Goal: Transaction & Acquisition: Download file/media

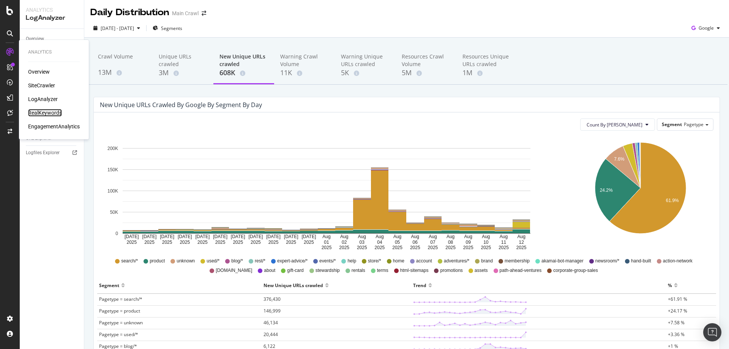
click at [43, 111] on div "RealKeywords" at bounding box center [45, 113] width 34 height 8
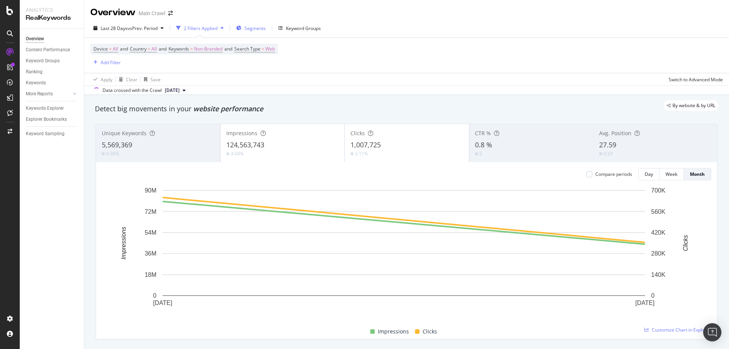
click at [261, 26] on span "Segments" at bounding box center [254, 28] width 21 height 6
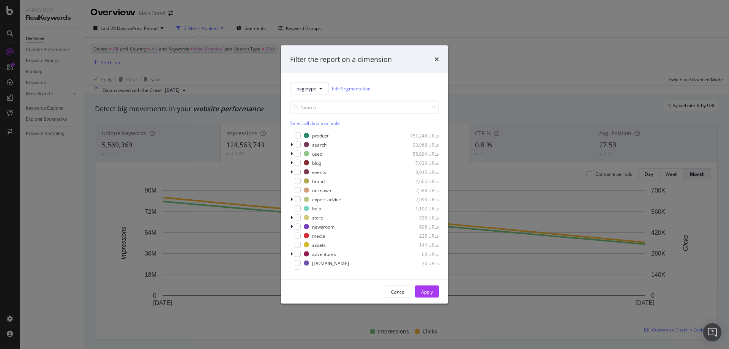
click at [415, 51] on div "Filter the report on a dimension" at bounding box center [364, 59] width 167 height 28
click at [435, 58] on icon "times" at bounding box center [436, 59] width 5 height 6
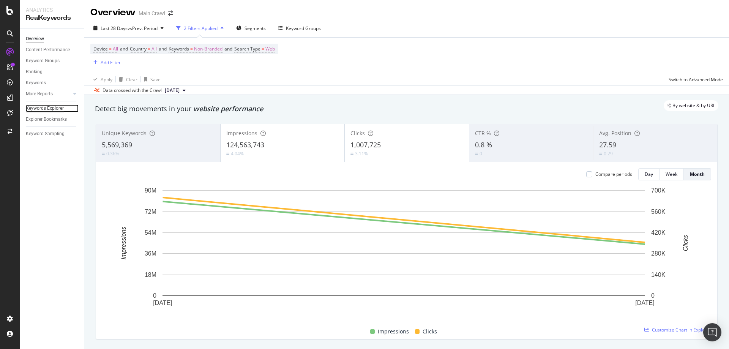
click at [45, 109] on div "Keywords Explorer" at bounding box center [45, 108] width 38 height 8
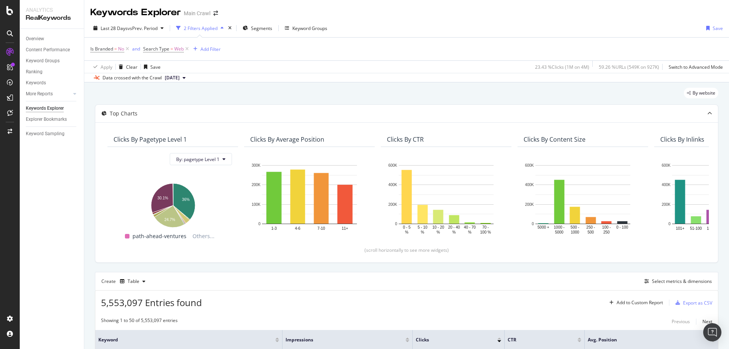
drag, startPoint x: 230, startPoint y: 16, endPoint x: 199, endPoint y: 13, distance: 31.2
click at [230, 17] on div "Keywords Explorer Main Crawl" at bounding box center [406, 9] width 644 height 19
click at [139, 28] on span "vs Prev. Period" at bounding box center [142, 28] width 30 height 6
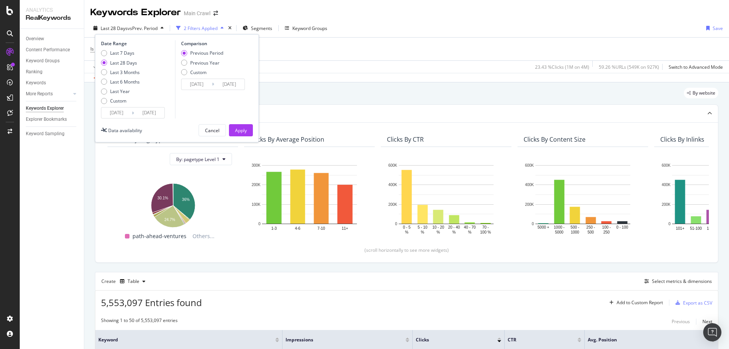
click at [139, 28] on span "vs Prev. Period" at bounding box center [142, 28] width 30 height 6
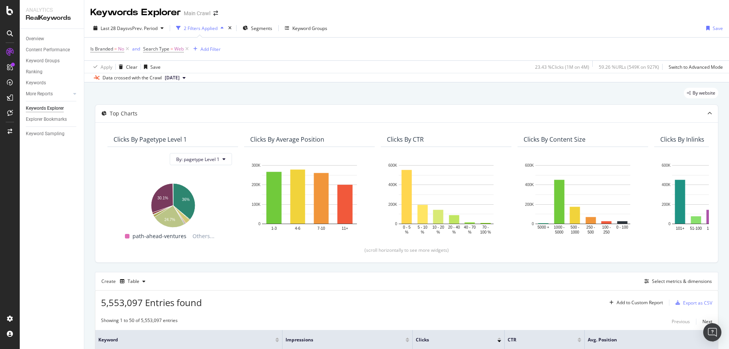
click at [286, 53] on div "Is Branded = No and Search Type = Web Add Filter" at bounding box center [406, 49] width 632 height 23
click at [200, 29] on div "2 Filters Applied" at bounding box center [201, 28] width 34 height 6
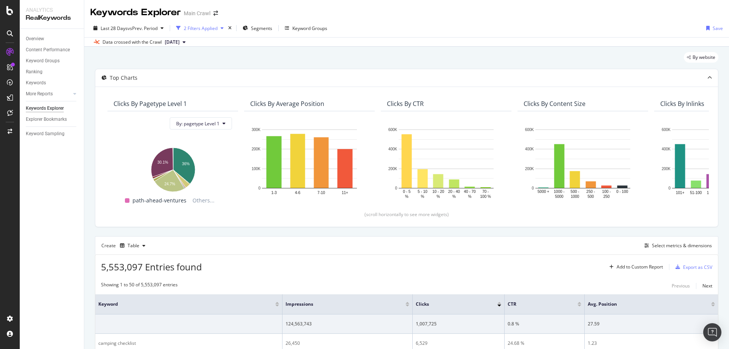
click at [206, 34] on div "2 Filters Applied" at bounding box center [200, 27] width 54 height 11
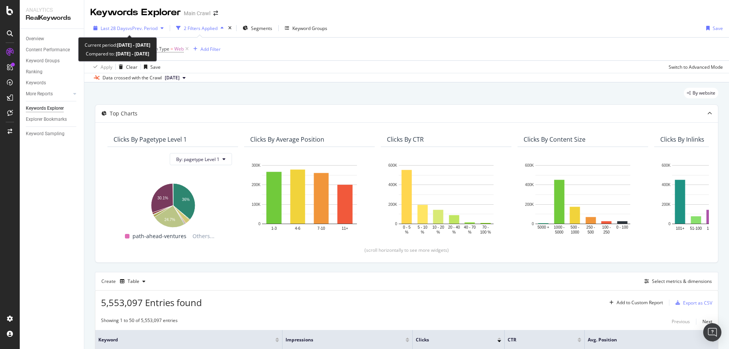
click at [130, 27] on span "vs Prev. Period" at bounding box center [142, 28] width 30 height 6
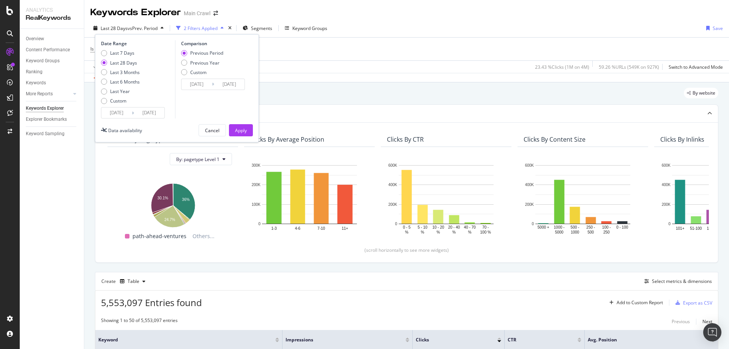
click at [269, 47] on div "Is Branded = No and Search Type = Web Add Filter" at bounding box center [406, 49] width 632 height 23
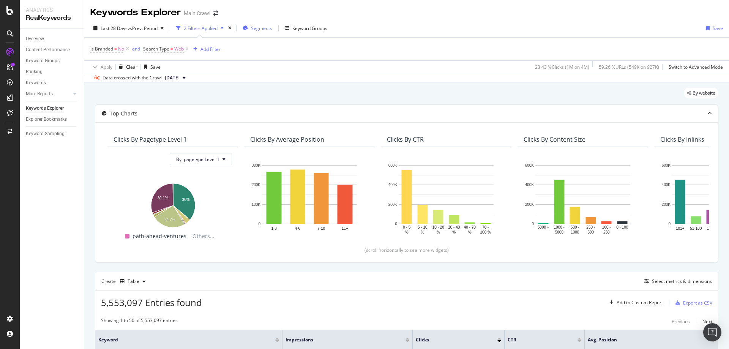
click at [268, 31] on div "Segments" at bounding box center [257, 27] width 30 height 11
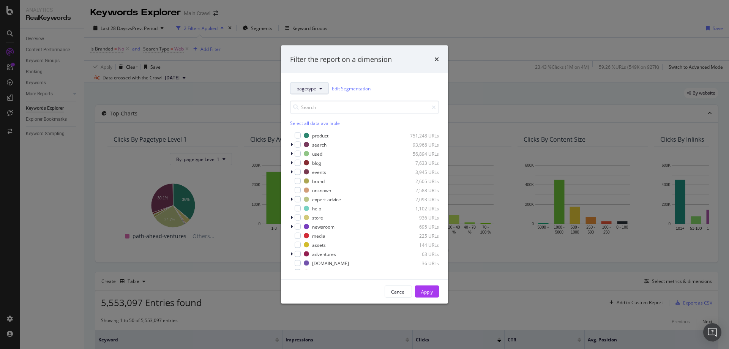
click at [316, 87] on button "pagetype" at bounding box center [309, 88] width 39 height 12
click at [327, 182] on span "Breadcrumb Tree" at bounding box center [320, 184] width 49 height 7
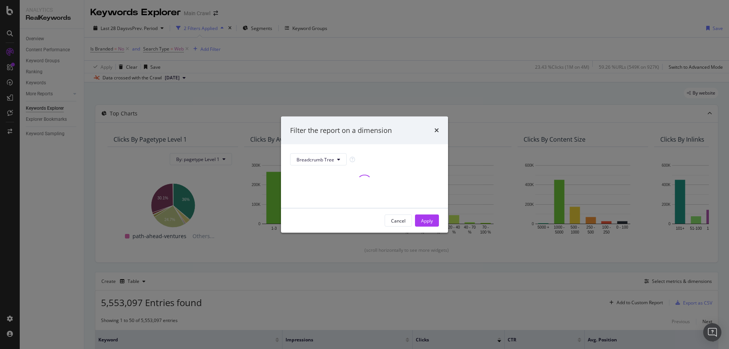
click at [396, 131] on div "Filter the report on a dimension" at bounding box center [364, 130] width 149 height 10
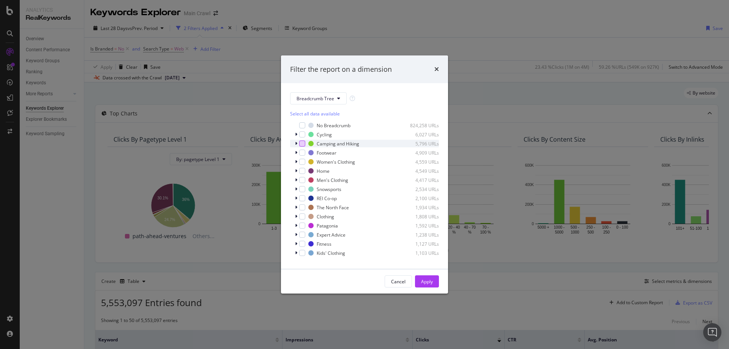
click at [301, 143] on div "modal" at bounding box center [302, 143] width 6 height 6
click at [296, 143] on icon "modal" at bounding box center [296, 143] width 2 height 5
click at [296, 143] on icon "modal" at bounding box center [295, 143] width 3 height 5
click at [295, 143] on icon "modal" at bounding box center [296, 143] width 2 height 5
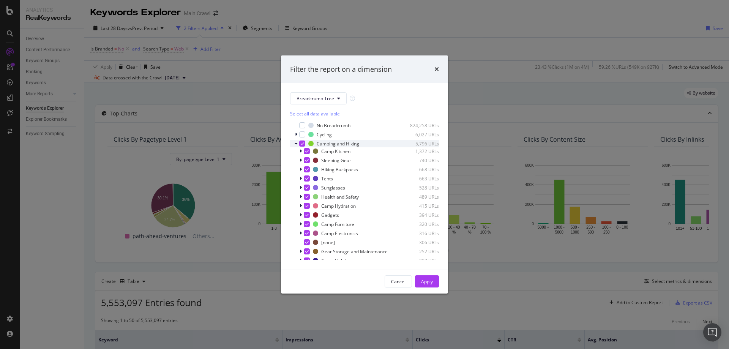
click at [295, 143] on icon "modal" at bounding box center [295, 143] width 3 height 5
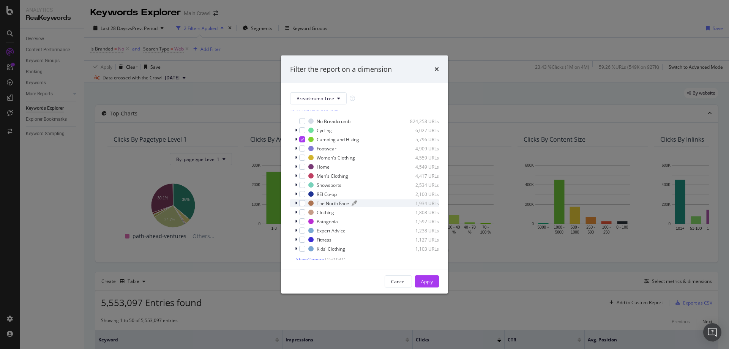
scroll to position [8, 0]
click at [296, 227] on icon "modal" at bounding box center [296, 227] width 2 height 5
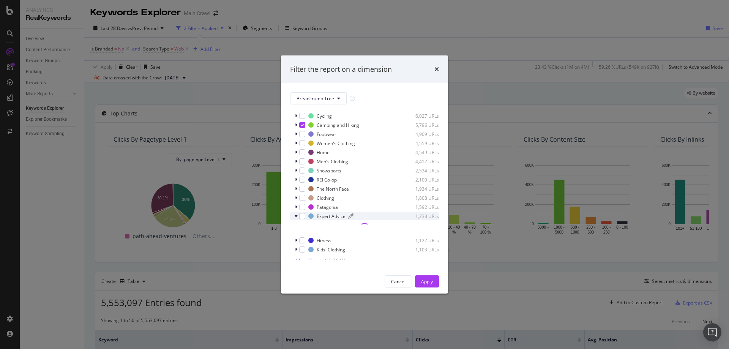
scroll to position [23, 0]
click at [306, 221] on div "modal" at bounding box center [307, 219] width 6 height 6
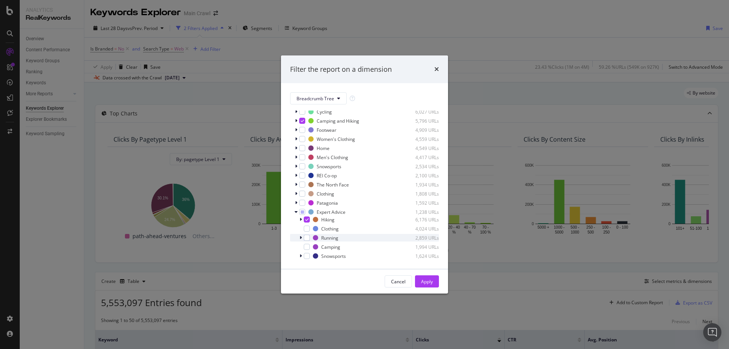
scroll to position [61, 0]
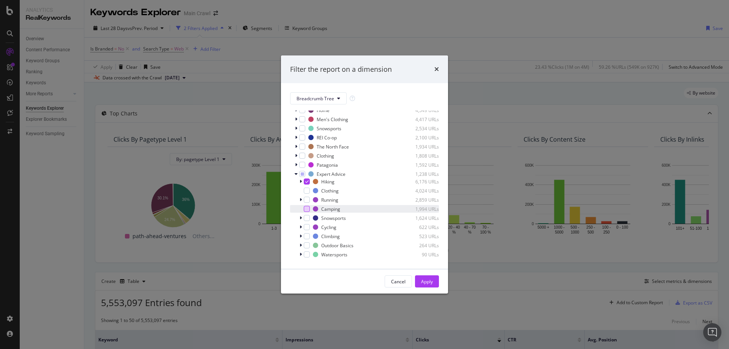
click at [306, 207] on div "modal" at bounding box center [307, 209] width 6 height 6
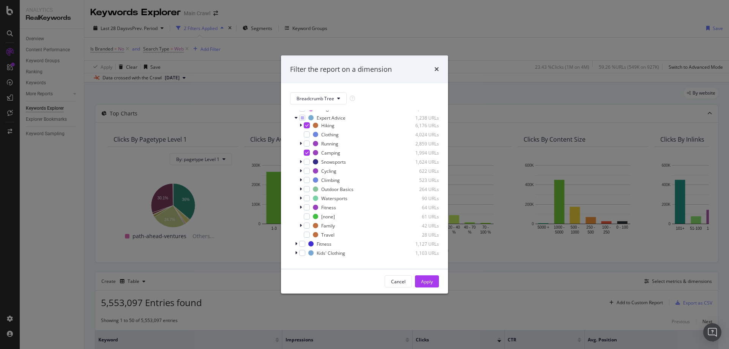
scroll to position [124, 0]
click at [428, 278] on div "Apply" at bounding box center [427, 281] width 12 height 6
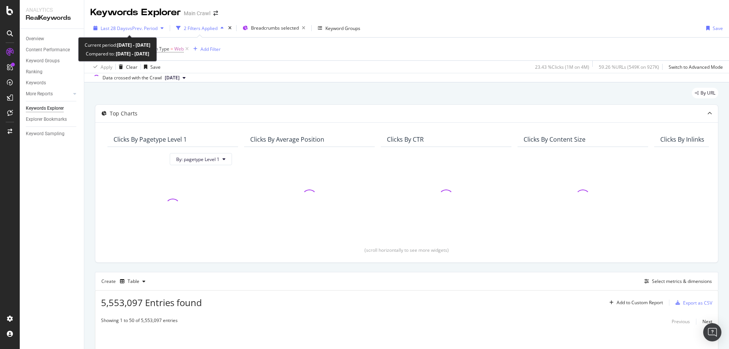
click at [145, 30] on span "vs Prev. Period" at bounding box center [142, 28] width 30 height 6
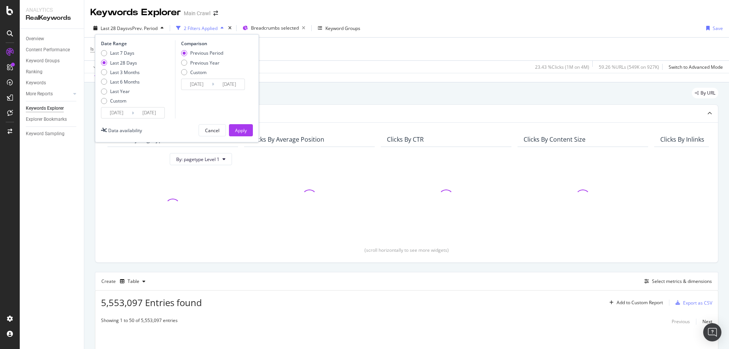
click at [192, 102] on div "Comparison Previous Period Previous Year Custom 2025/06/16 Navigate forward to …" at bounding box center [211, 79] width 72 height 78
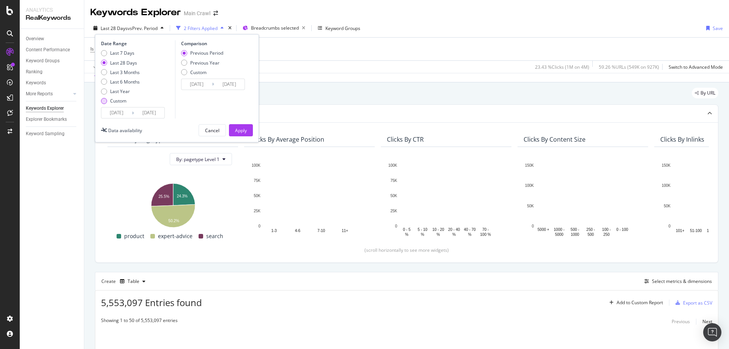
click at [118, 102] on div "Custom" at bounding box center [118, 101] width 16 height 6
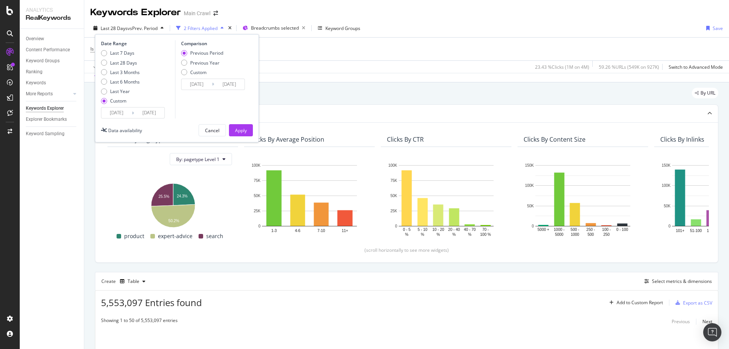
click at [117, 114] on input "2025/07/14" at bounding box center [116, 112] width 30 height 11
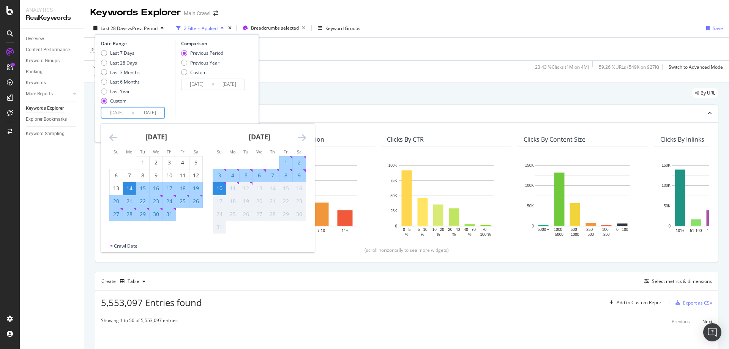
click at [113, 142] on icon "Move backward to switch to the previous month." at bounding box center [113, 137] width 8 height 9
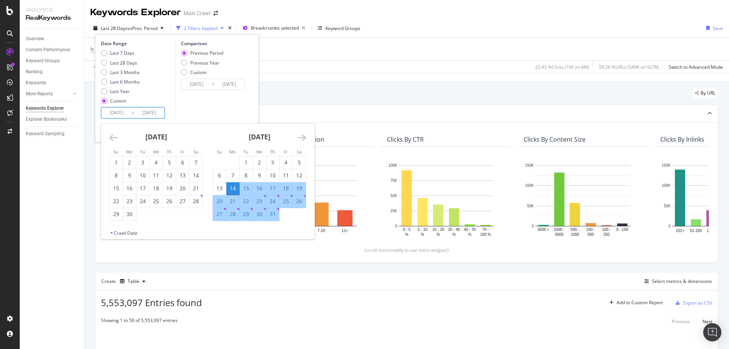
click at [113, 142] on icon "Move backward to switch to the previous month." at bounding box center [113, 137] width 8 height 9
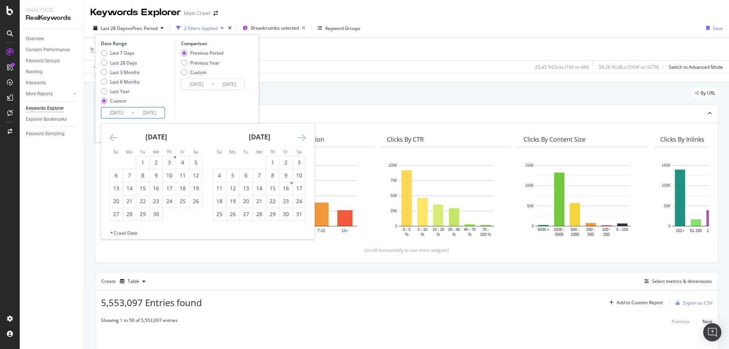
click at [113, 141] on icon "Move backward to switch to the previous month." at bounding box center [113, 137] width 8 height 9
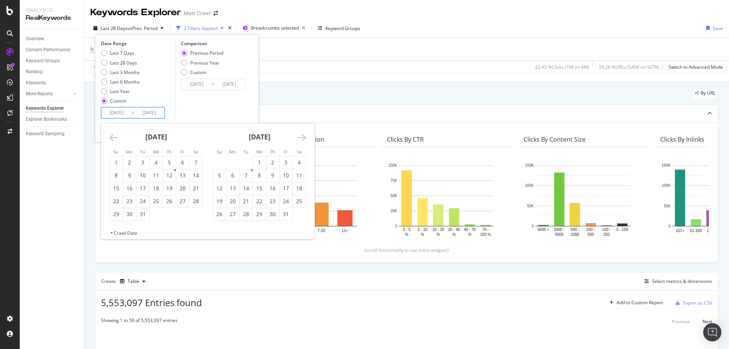
click at [113, 141] on icon "Move backward to switch to the previous month." at bounding box center [113, 137] width 8 height 9
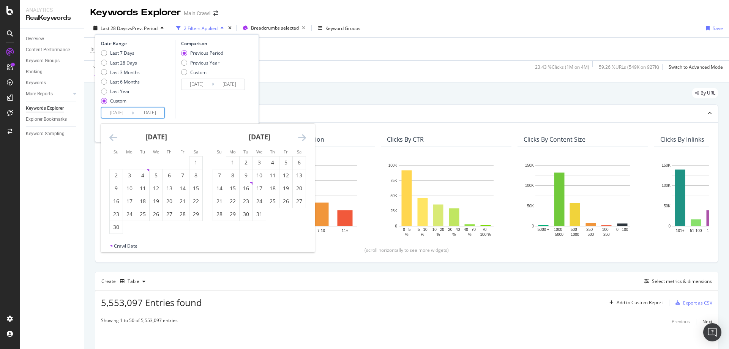
click at [113, 141] on icon "Move backward to switch to the previous month." at bounding box center [113, 137] width 8 height 9
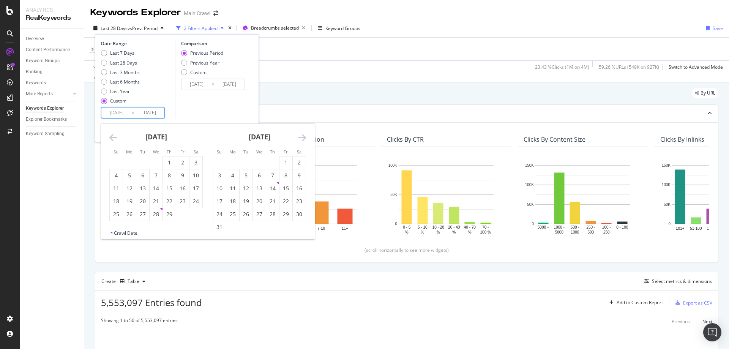
click at [112, 141] on icon "Move backward to switch to the previous month." at bounding box center [113, 137] width 8 height 9
click at [132, 159] on div "1" at bounding box center [129, 163] width 13 height 8
type input "2024/01/01"
type input "2022/05/22"
type input "2023/12/31"
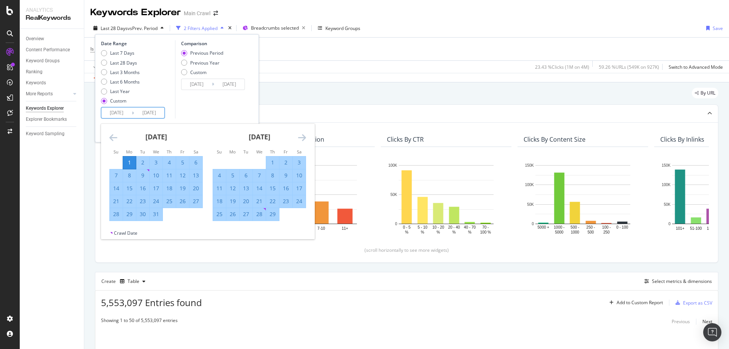
click at [301, 137] on icon "Move forward to switch to the next month." at bounding box center [302, 137] width 8 height 9
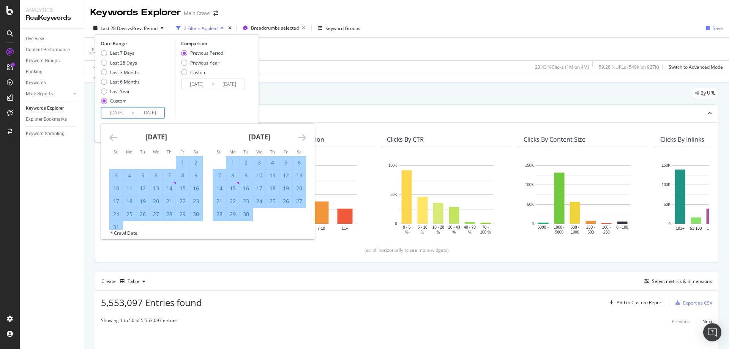
click at [301, 137] on icon "Move forward to switch to the next month." at bounding box center [302, 137] width 8 height 9
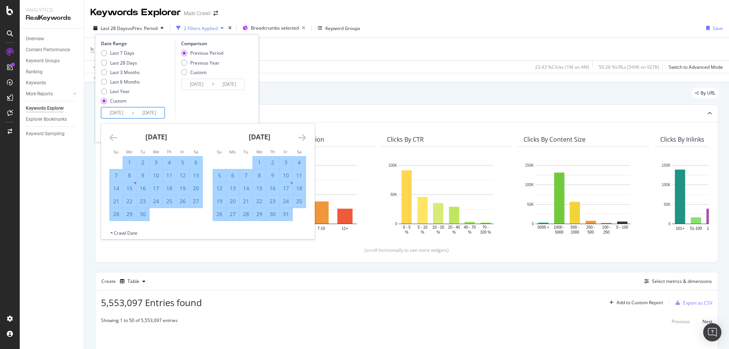
click at [301, 137] on icon "Move forward to switch to the next month." at bounding box center [302, 137] width 8 height 9
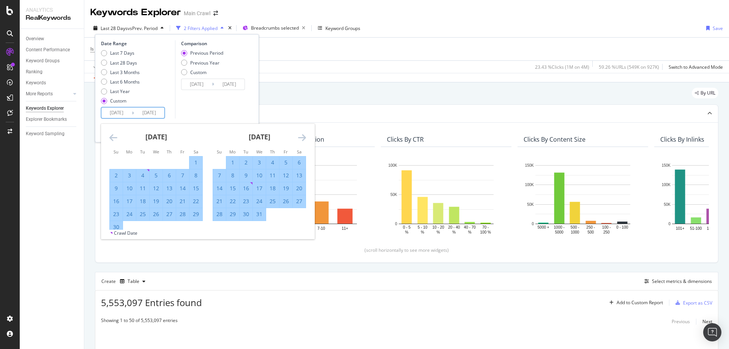
click at [301, 137] on icon "Move forward to switch to the next month." at bounding box center [302, 137] width 8 height 9
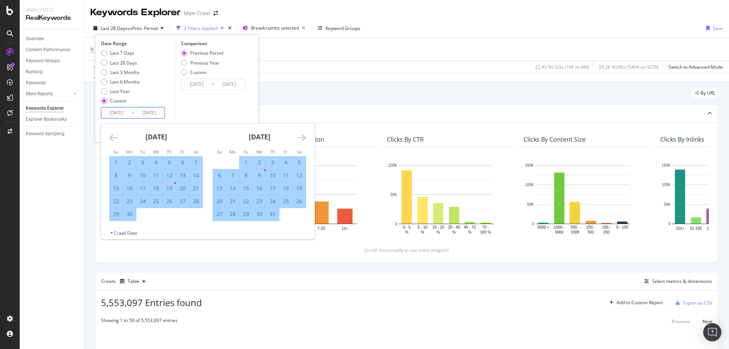
click at [301, 137] on icon "Move forward to switch to the next month." at bounding box center [302, 137] width 8 height 9
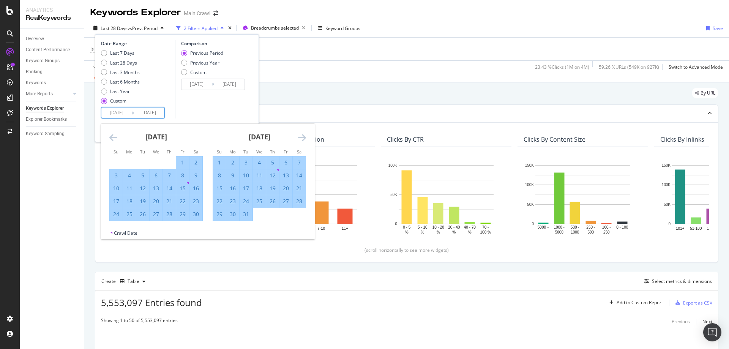
click at [301, 137] on icon "Move forward to switch to the next month." at bounding box center [302, 137] width 8 height 9
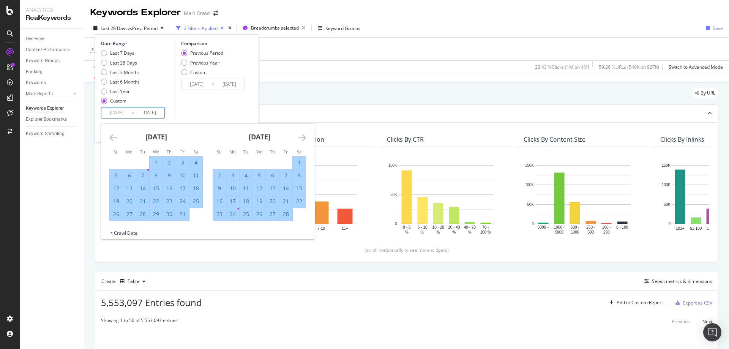
click at [301, 137] on icon "Move forward to switch to the next month." at bounding box center [302, 137] width 8 height 9
click at [303, 134] on icon "Move forward to switch to the next month." at bounding box center [302, 137] width 8 height 9
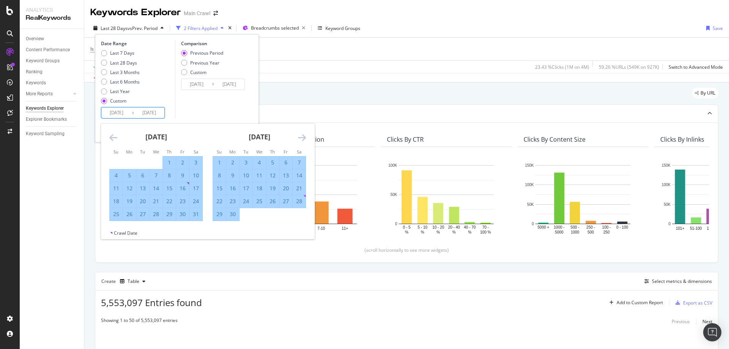
click at [303, 134] on icon "Move forward to switch to the next month." at bounding box center [302, 137] width 8 height 9
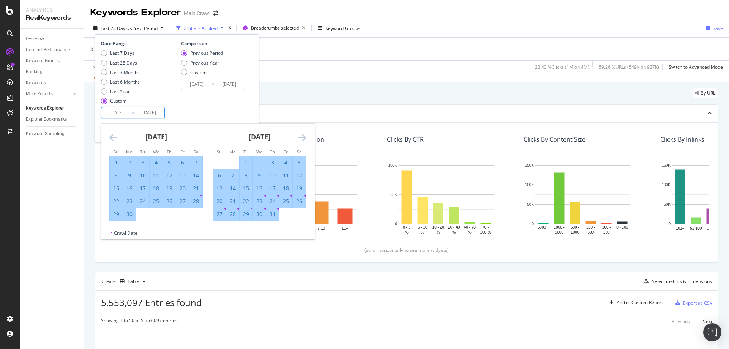
click at [270, 212] on div "31" at bounding box center [272, 214] width 13 height 8
type input "2025/07/31"
type input "2022/06/01"
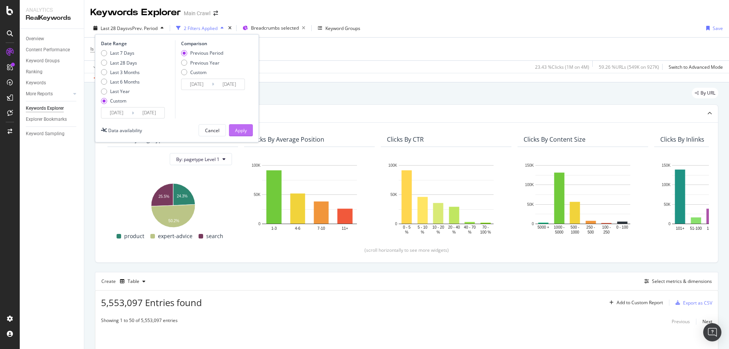
click at [238, 126] on div "Apply" at bounding box center [241, 129] width 12 height 11
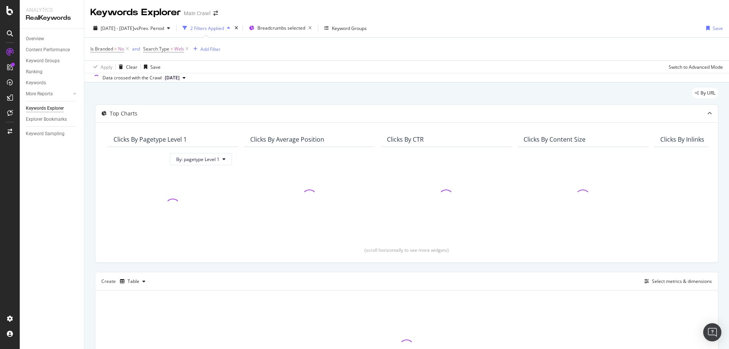
click at [518, 25] on div "2024 Jan. 1st - 2025 Jul. 31st vs Prev. Period 2 Filters Applied Breadcrumbs se…" at bounding box center [406, 29] width 644 height 15
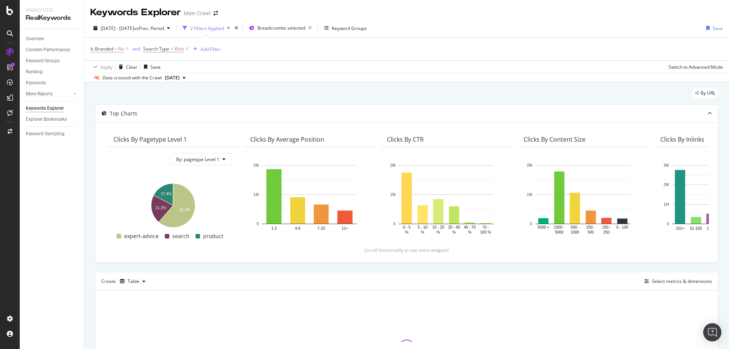
click at [347, 76] on div "Data crossed with the Crawl 2025 Jul. 31st" at bounding box center [406, 77] width 644 height 9
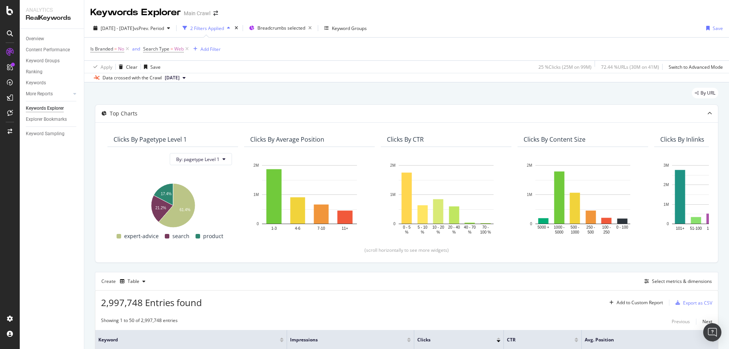
click at [559, 281] on div "Create Table Select metrics & dimensions" at bounding box center [406, 281] width 623 height 18
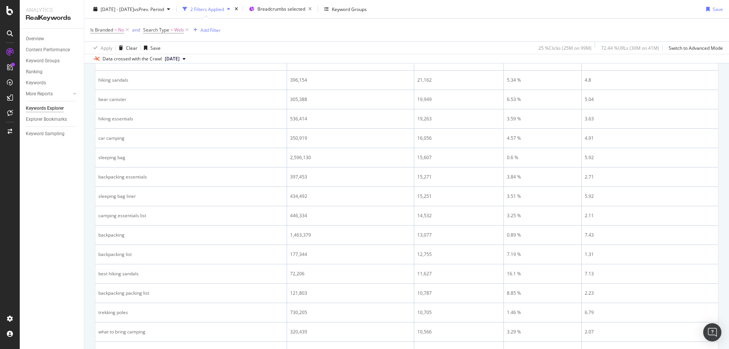
scroll to position [493, 0]
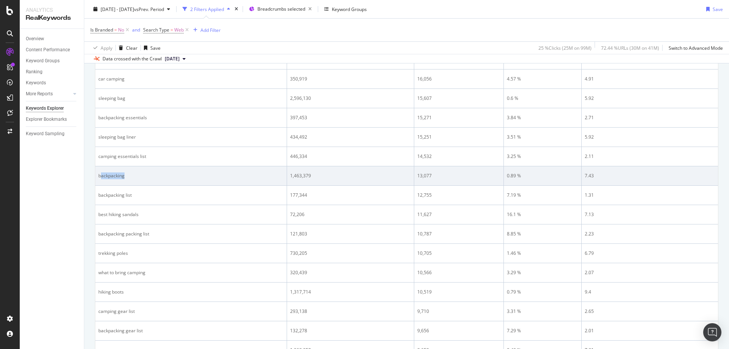
drag, startPoint x: 102, startPoint y: 177, endPoint x: 135, endPoint y: 179, distance: 33.8
click at [135, 179] on div "backpacking" at bounding box center [190, 175] width 185 height 7
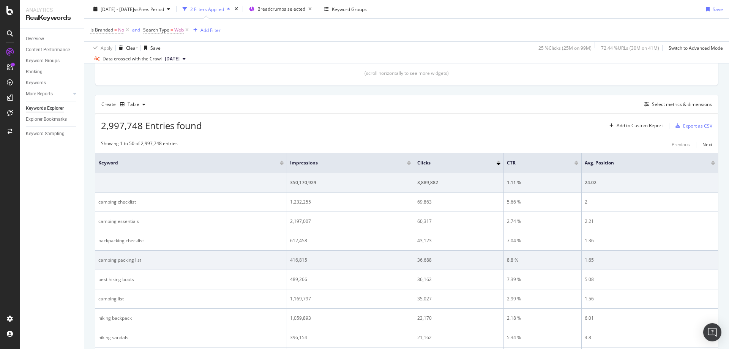
scroll to position [114, 0]
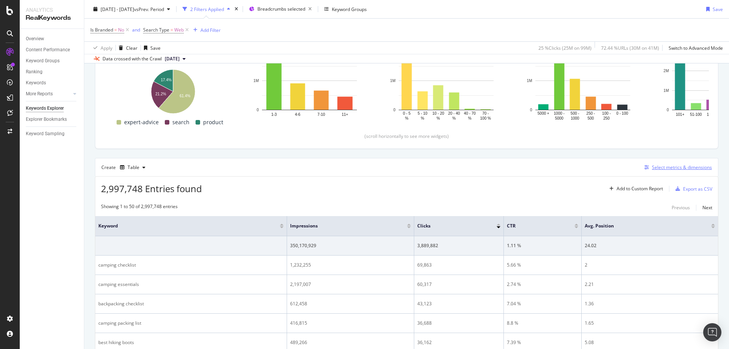
click at [671, 166] on div "Select metrics & dimensions" at bounding box center [682, 167] width 60 height 6
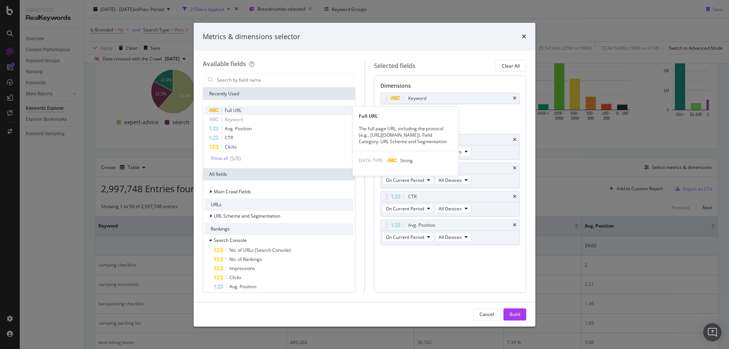
click at [243, 108] on div "Full URL" at bounding box center [279, 110] width 149 height 9
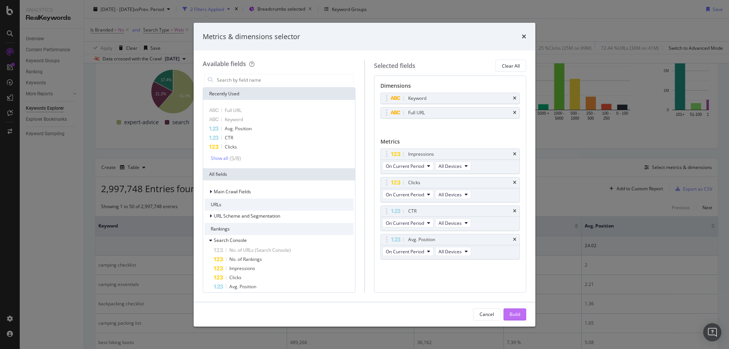
click at [515, 311] on div "Build" at bounding box center [514, 314] width 11 height 6
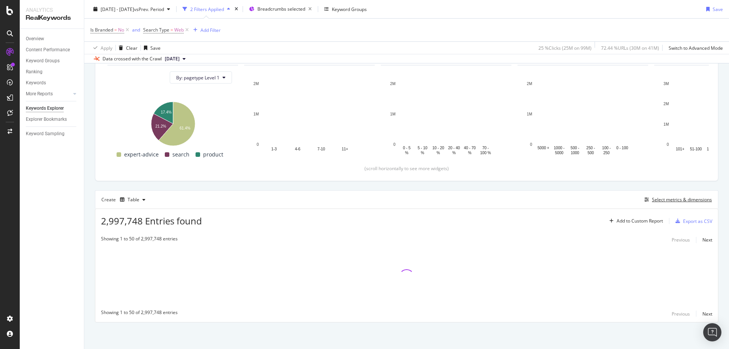
scroll to position [82, 0]
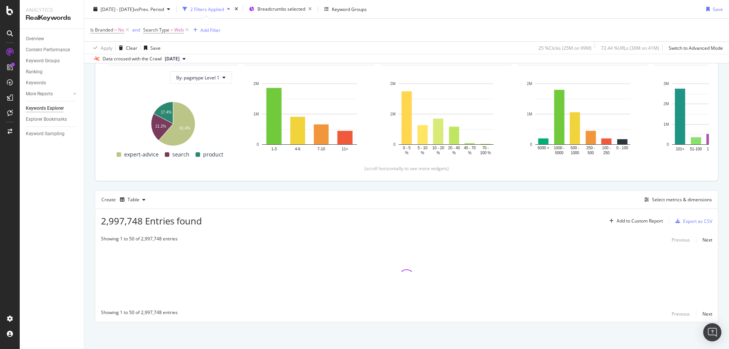
click at [671, 180] on div "Clicks By pagetype Level 1 By: pagetype Level 1 Hold CTRL while clicking to fil…" at bounding box center [406, 111] width 622 height 140
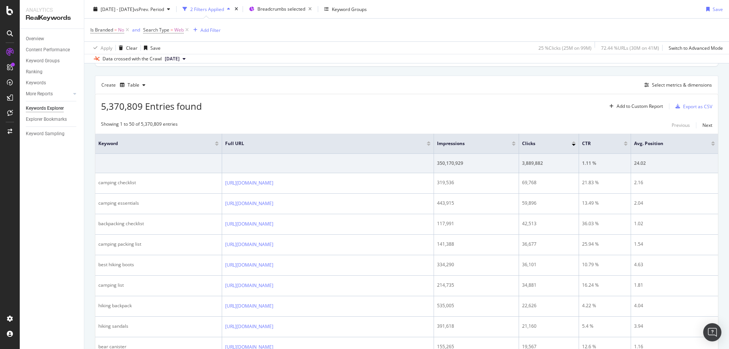
scroll to position [195, 0]
drag, startPoint x: 600, startPoint y: 85, endPoint x: 615, endPoint y: 77, distance: 17.1
click at [600, 85] on div "Create Table Select metrics & dimensions" at bounding box center [406, 85] width 623 height 18
click at [688, 113] on div "Export as CSV" at bounding box center [692, 106] width 40 height 11
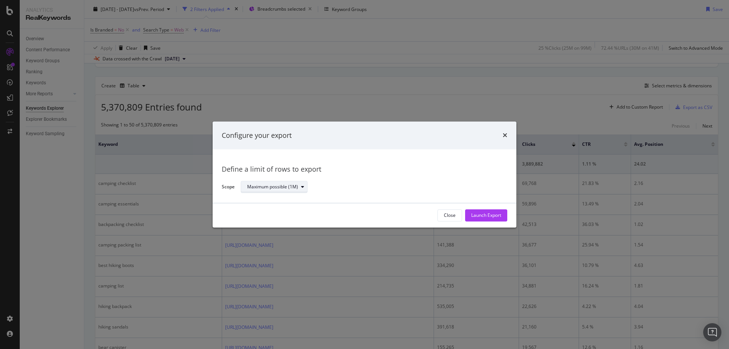
click at [290, 187] on div "Maximum possible (1M)" at bounding box center [272, 187] width 51 height 5
click at [382, 179] on div "Define a limit of rows to export Scope Maximum possible (1M)" at bounding box center [364, 176] width 285 height 35
click at [501, 210] on button "Launch Export" at bounding box center [486, 215] width 42 height 12
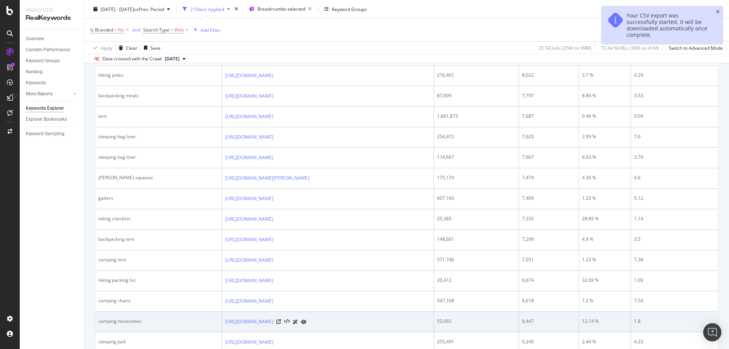
scroll to position [992, 0]
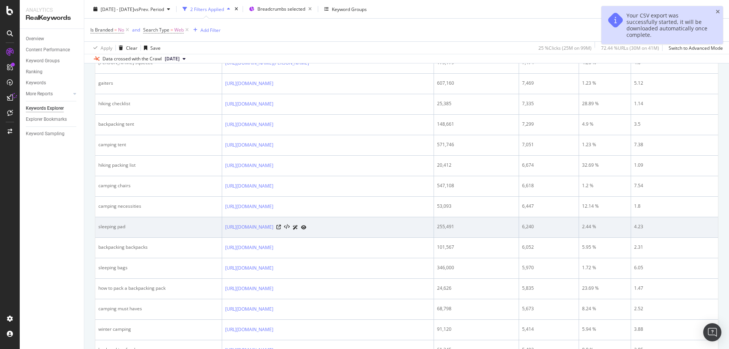
click at [285, 229] on div "https://www.rei.com/c/sleeping-pads" at bounding box center [328, 227] width 206 height 8
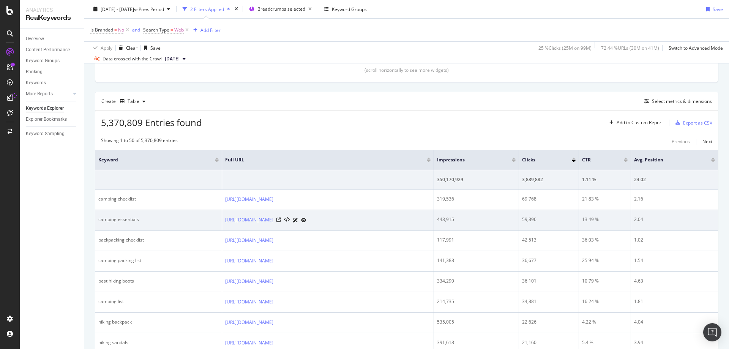
scroll to position [266, 0]
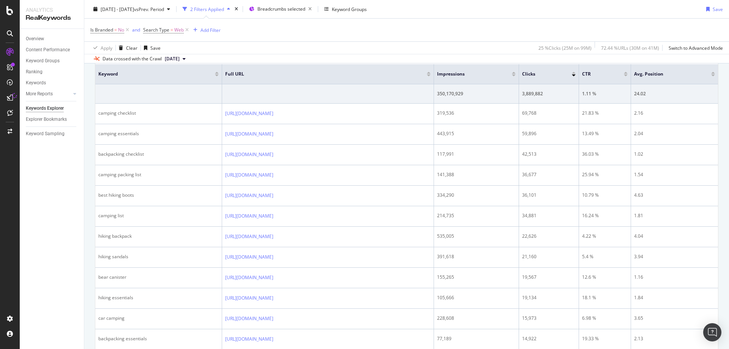
drag, startPoint x: 656, startPoint y: 18, endPoint x: 460, endPoint y: 20, distance: 196.6
click at [460, 20] on div "Is Branded = No and Search Type = Web Add Filter" at bounding box center [406, 30] width 632 height 23
click at [469, 4] on div "2024 Jan. 1st - 2025 Jul. 31st vs Prev. Period 2 Filters Applied Breadcrumbs se…" at bounding box center [406, 10] width 644 height 15
click at [600, 9] on div "2024 Jan. 1st - 2025 Jul. 31st vs Prev. Period 2 Filters Applied Breadcrumbs se…" at bounding box center [406, 10] width 644 height 15
click at [488, 28] on div "Is Branded = No and Search Type = Web Add Filter" at bounding box center [406, 30] width 632 height 23
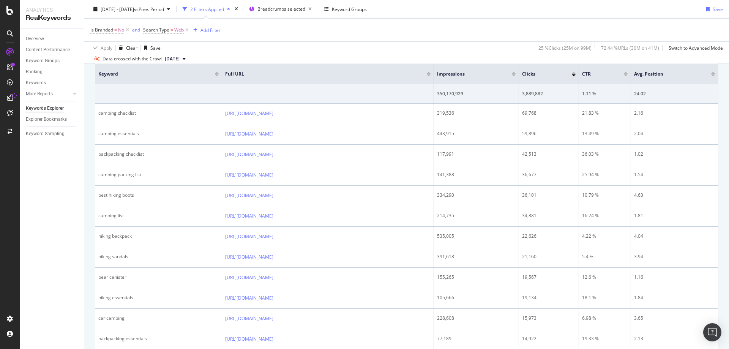
drag, startPoint x: 591, startPoint y: 11, endPoint x: 598, endPoint y: 2, distance: 12.0
click at [591, 11] on div "2024 Jan. 1st - 2025 Jul. 31st vs Prev. Period 2 Filters Applied Breadcrumbs se…" at bounding box center [406, 10] width 644 height 15
click at [50, 132] on div "DataExports" at bounding box center [43, 131] width 30 height 8
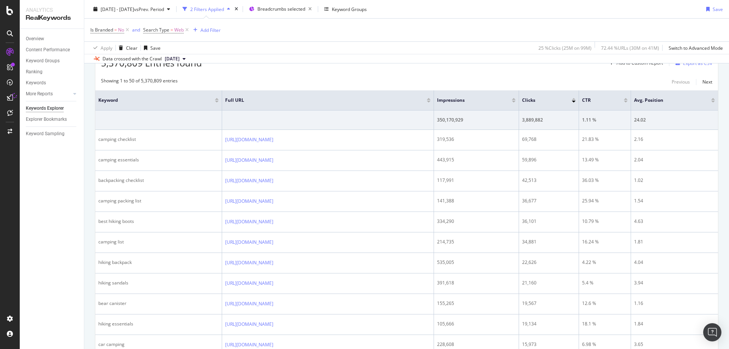
scroll to position [228, 0]
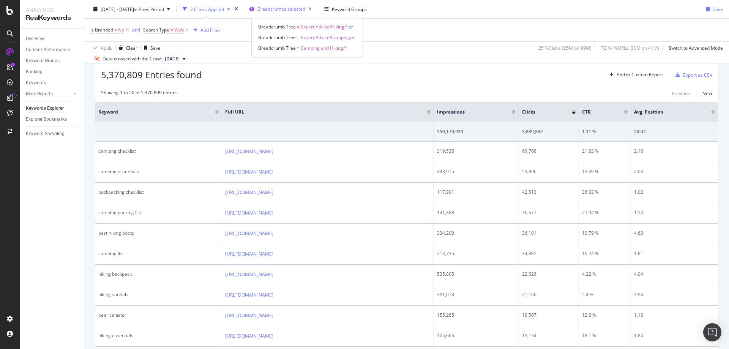
click at [305, 8] on span "Breadcrumbs selected" at bounding box center [281, 9] width 48 height 6
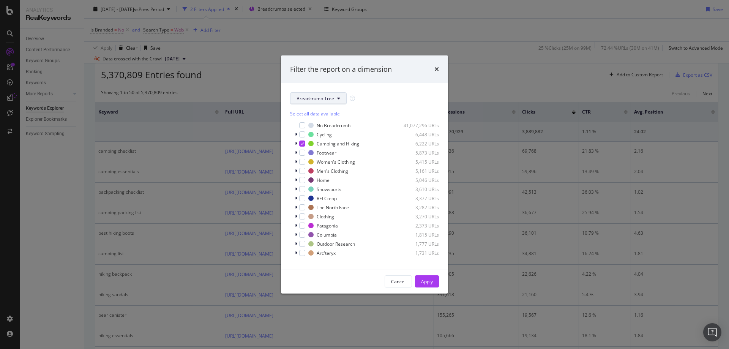
click at [336, 103] on button "Breadcrumb Tree" at bounding box center [318, 98] width 57 height 12
click at [406, 82] on div "Filter the report on a dimension" at bounding box center [364, 69] width 167 height 28
click at [437, 66] on div "times" at bounding box center [436, 70] width 5 height 10
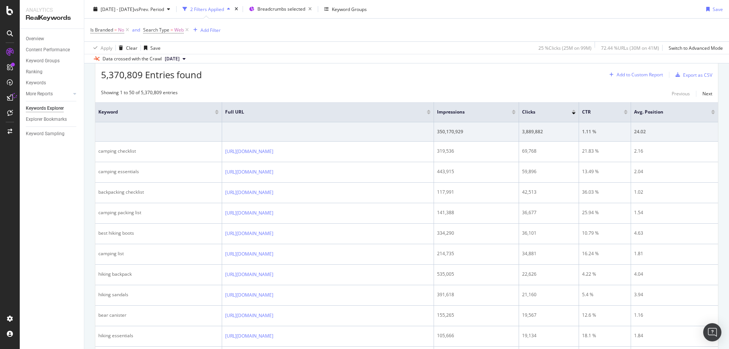
click at [636, 78] on div "Add to Custom Report" at bounding box center [634, 74] width 57 height 11
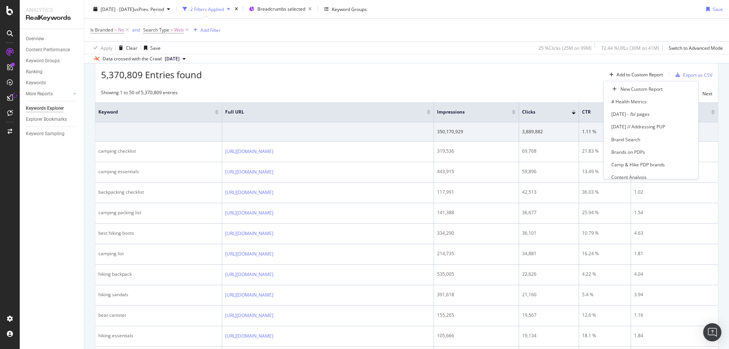
drag, startPoint x: 568, startPoint y: 80, endPoint x: 623, endPoint y: 87, distance: 55.4
click at [568, 80] on div "5,370,809 Entries found Add to Custom Report Export as CSV" at bounding box center [406, 72] width 622 height 19
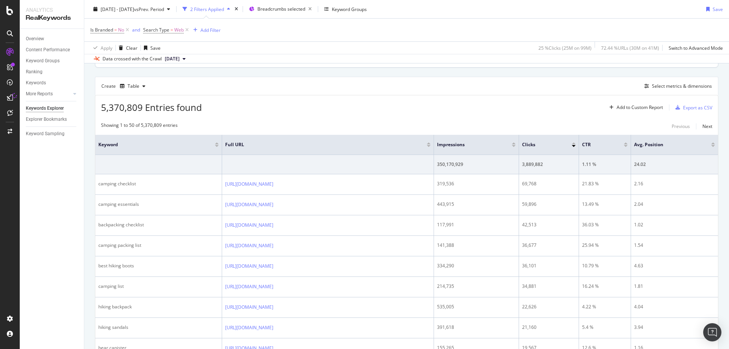
scroll to position [152, 0]
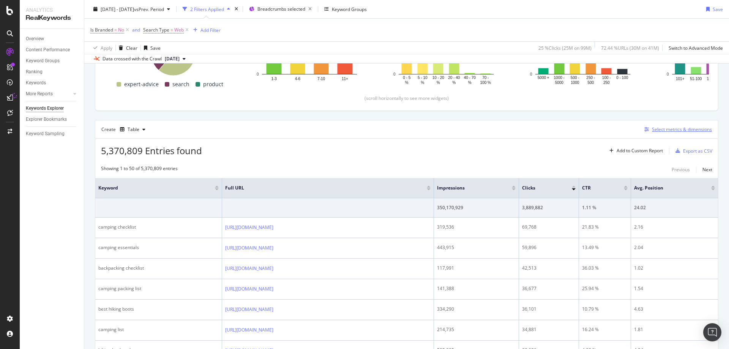
click at [671, 131] on div "Select metrics & dimensions" at bounding box center [682, 129] width 60 height 6
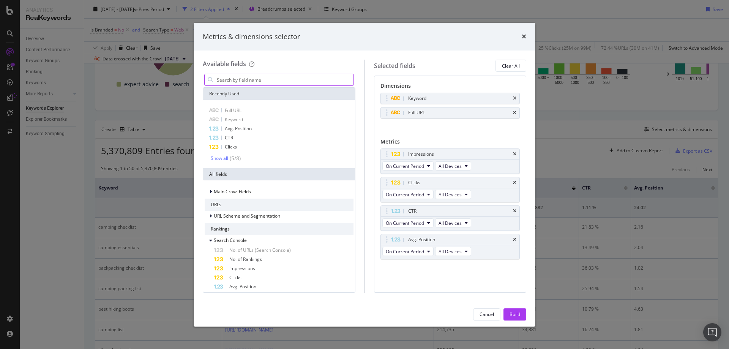
click at [279, 83] on input "modal" at bounding box center [284, 79] width 137 height 11
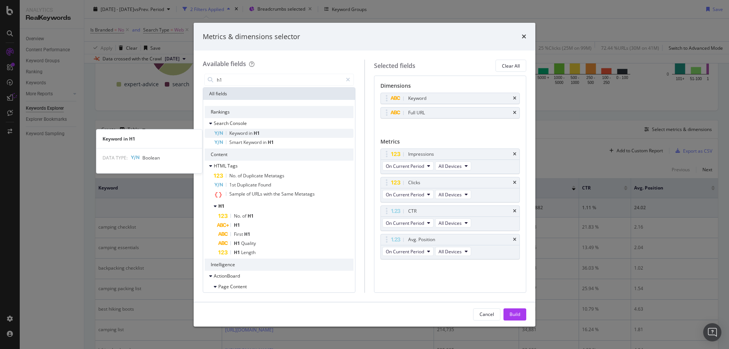
type input "h1"
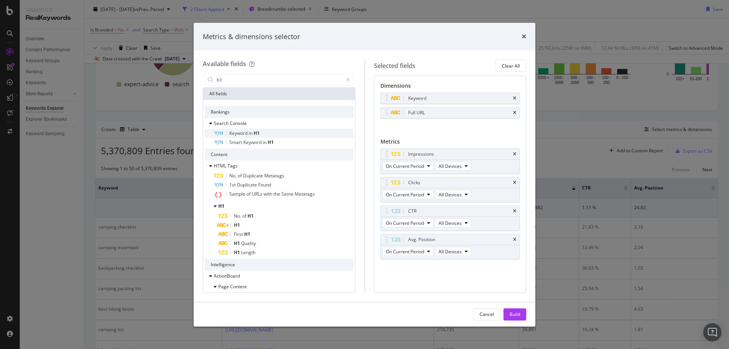
click at [260, 132] on div "Keyword in H1" at bounding box center [284, 133] width 140 height 9
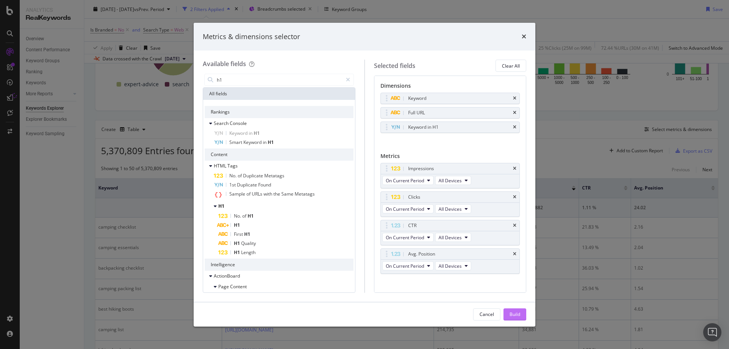
click at [517, 315] on div "Build" at bounding box center [514, 314] width 11 height 6
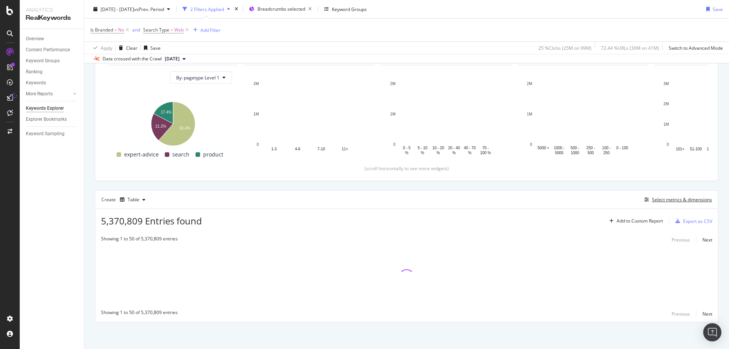
scroll to position [82, 0]
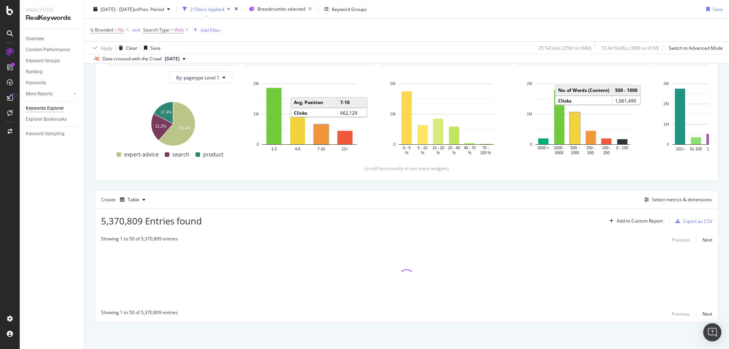
click at [394, 29] on div "Is Branded = No and Search Type = Web Add Filter" at bounding box center [406, 30] width 632 height 23
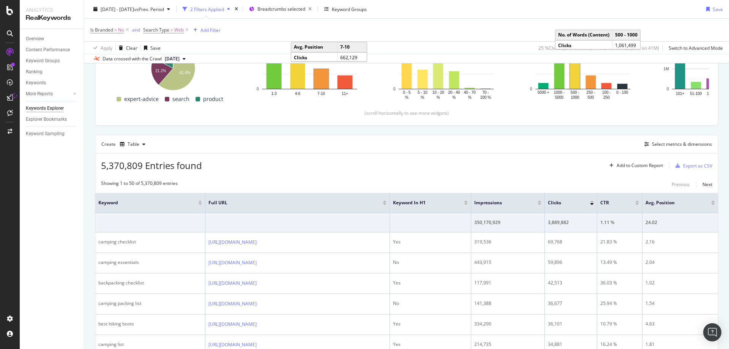
scroll to position [120, 0]
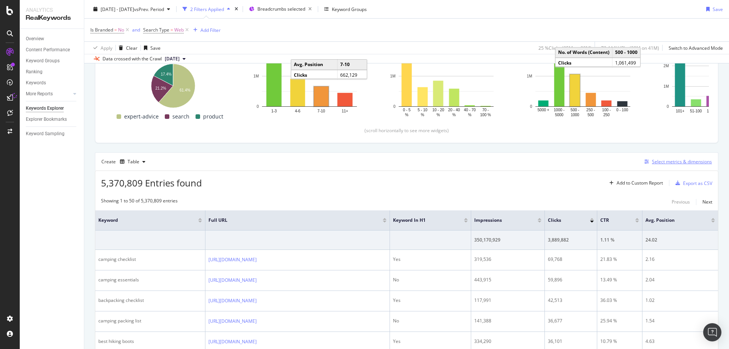
click at [666, 163] on div "Select metrics & dimensions" at bounding box center [682, 161] width 60 height 6
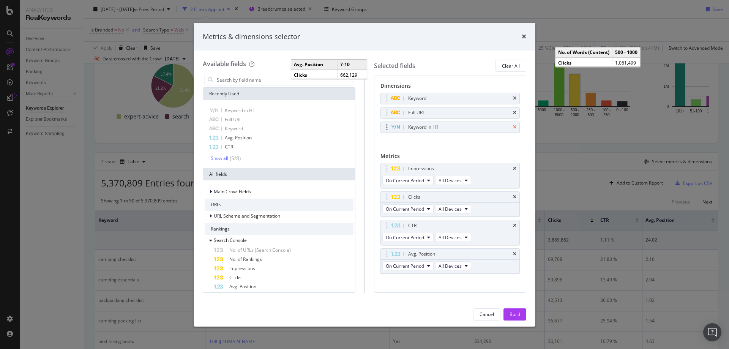
click at [513, 128] on icon "times" at bounding box center [514, 127] width 3 height 5
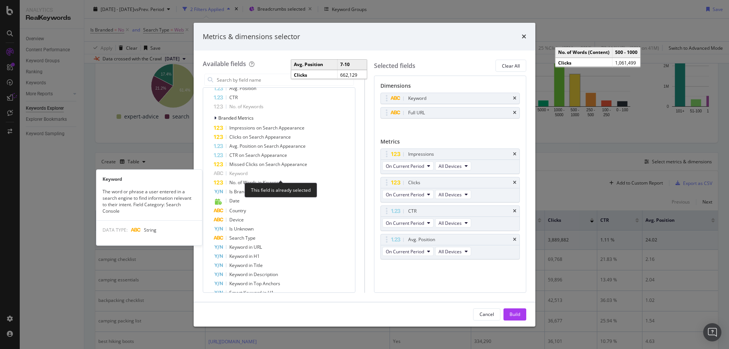
scroll to position [266, 0]
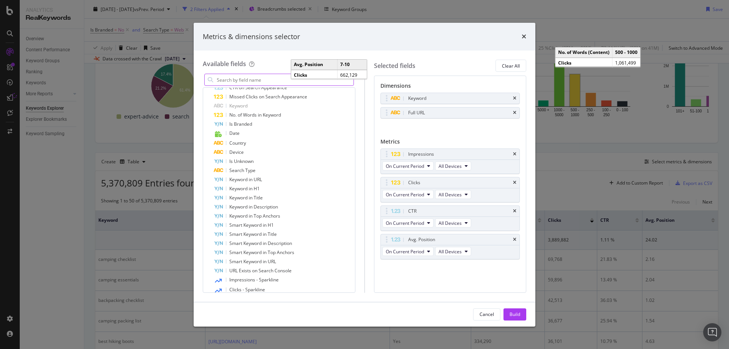
click at [279, 80] on input "modal" at bounding box center [284, 79] width 137 height 11
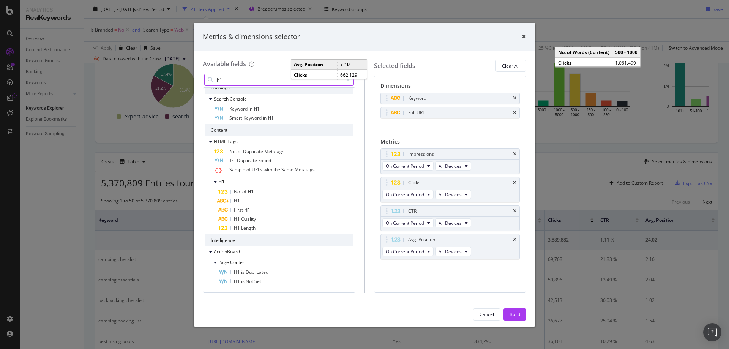
scroll to position [20, 0]
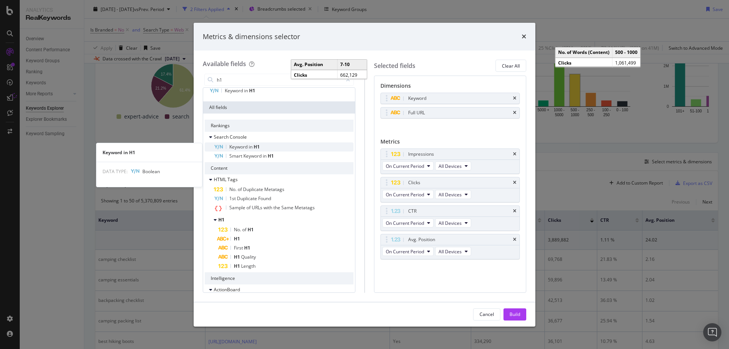
click at [258, 148] on span "H1" at bounding box center [256, 146] width 6 height 6
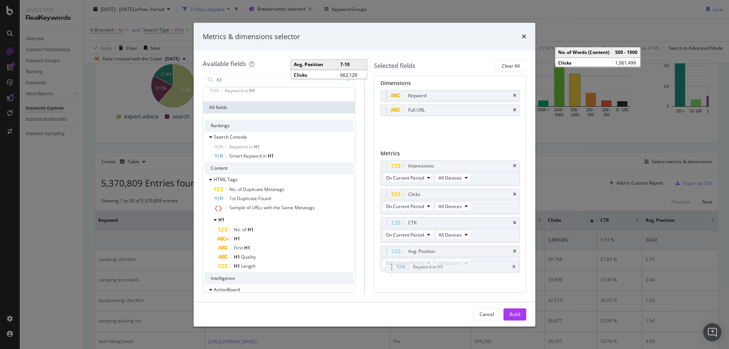
scroll to position [7, 0]
drag, startPoint x: 426, startPoint y: 147, endPoint x: 428, endPoint y: 269, distance: 122.2
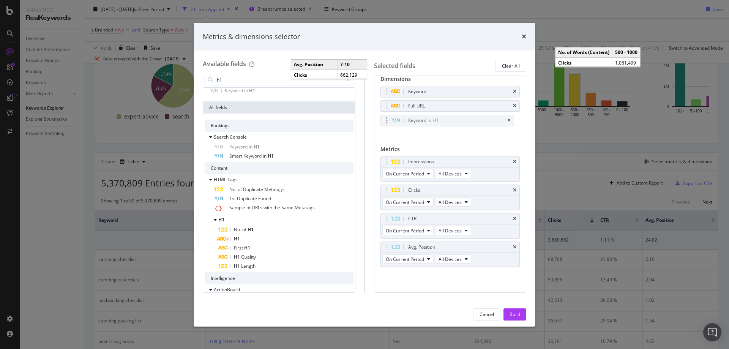
click at [428, 269] on body "Analytics RealKeywords Overview Content Performance Keyword Groups Ranking Keyw…" at bounding box center [364, 174] width 729 height 349
drag, startPoint x: 439, startPoint y: 120, endPoint x: 430, endPoint y: 246, distance: 125.9
click at [430, 246] on body "Analytics RealKeywords Overview Content Performance Keyword Groups Ranking Keyw…" at bounding box center [364, 174] width 729 height 349
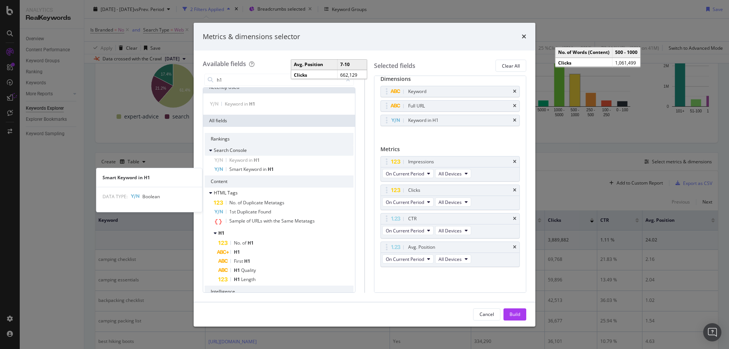
scroll to position [0, 0]
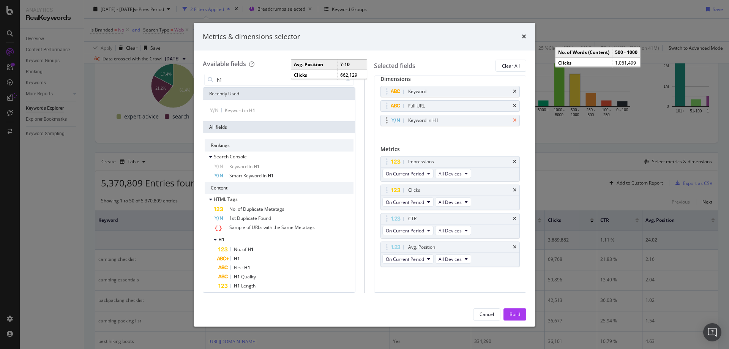
click at [513, 122] on icon "times" at bounding box center [514, 120] width 3 height 5
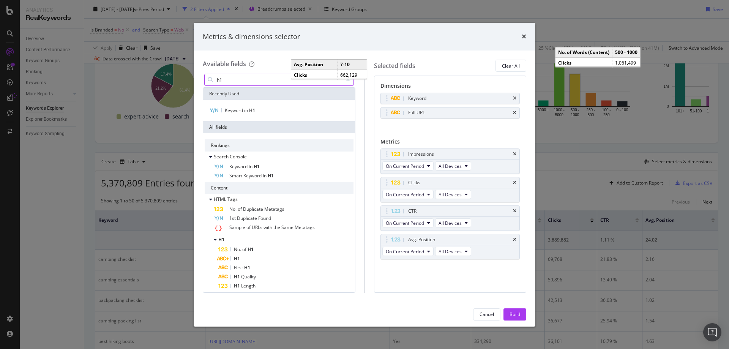
click at [268, 81] on input "h1" at bounding box center [279, 79] width 126 height 11
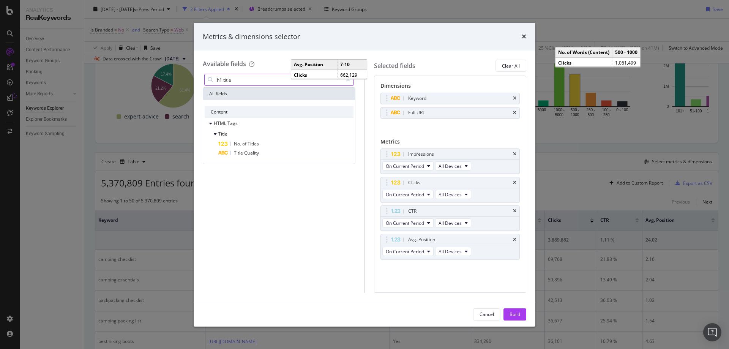
click at [268, 81] on input "h1 title" at bounding box center [279, 79] width 126 height 11
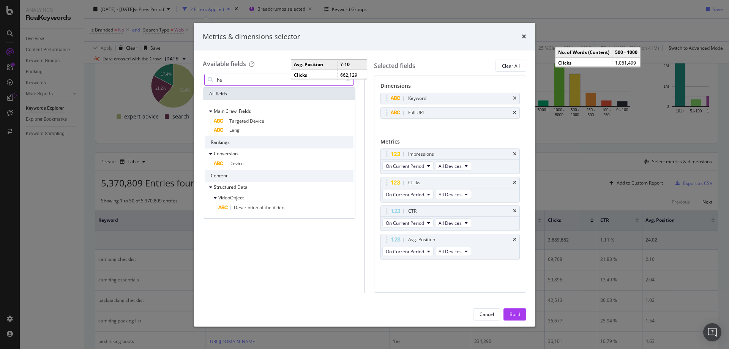
type input "h"
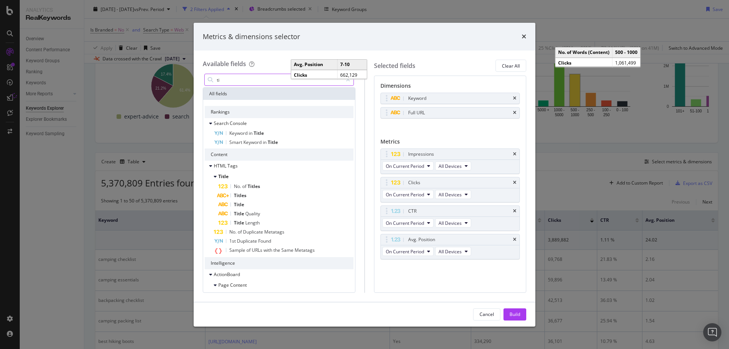
type input "t"
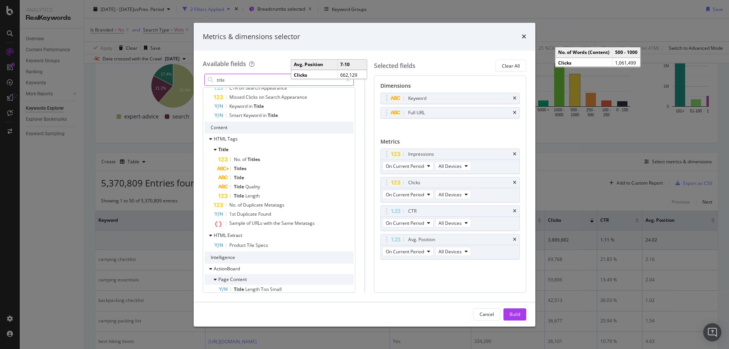
scroll to position [60, 0]
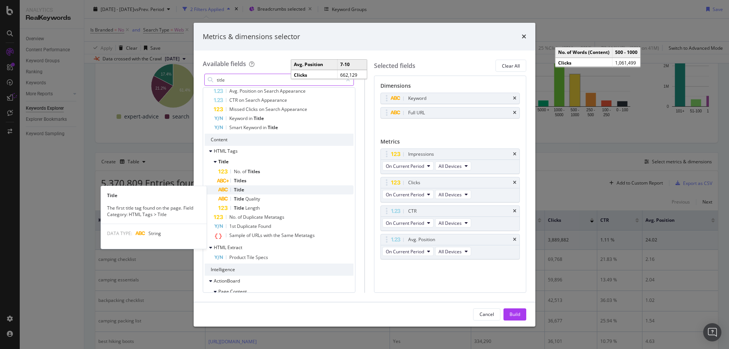
type input "title"
click at [256, 190] on div "Title" at bounding box center [285, 189] width 135 height 9
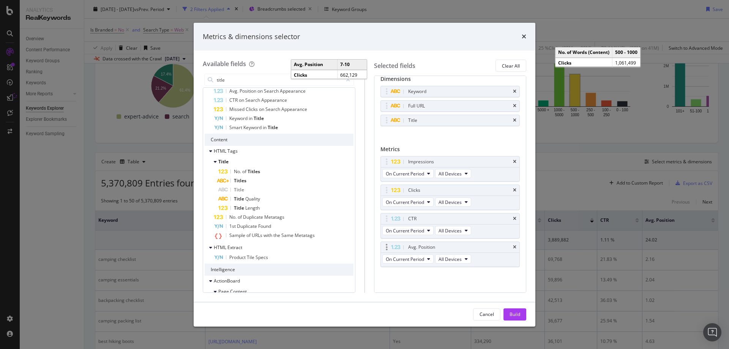
scroll to position [0, 0]
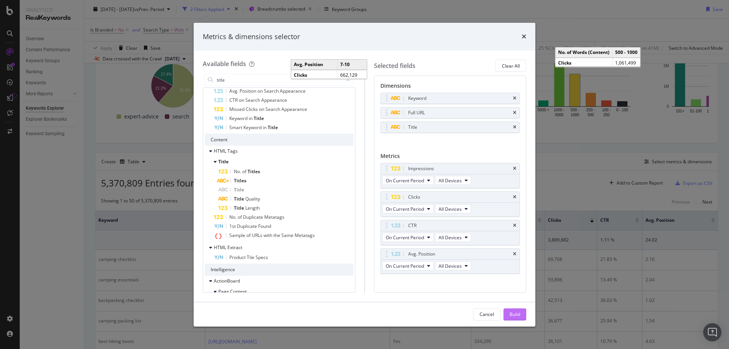
click at [512, 319] on div "Build" at bounding box center [514, 313] width 11 height 11
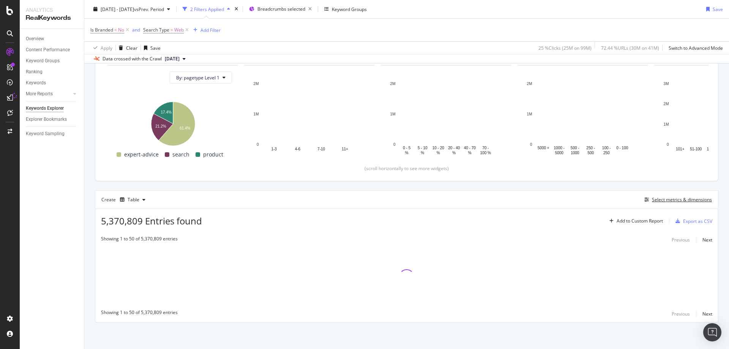
scroll to position [82, 0]
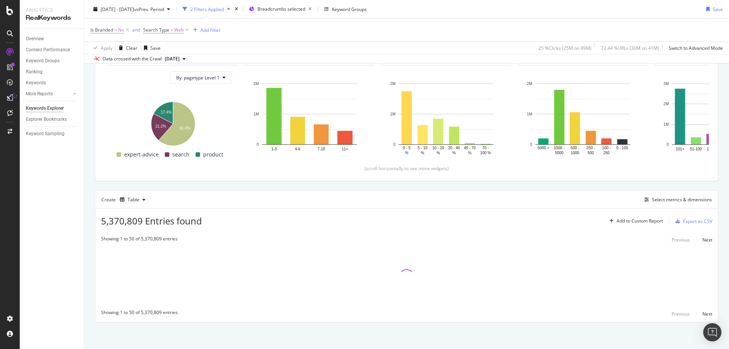
click at [444, 6] on div "2024 Jan. 1st - 2025 Jul. 31st vs Prev. Period 2 Filters Applied Breadcrumbs se…" at bounding box center [406, 10] width 644 height 15
click at [563, 196] on div "Create Table Select metrics & dimensions" at bounding box center [406, 199] width 623 height 18
click at [632, 183] on div "Top Charts Clicks By pagetype Level 1 By: pagetype Level 1 Hold CTRL while clic…" at bounding box center [406, 172] width 623 height 299
click at [713, 214] on div "By URL Top Charts Clicks By pagetype Level 1 By: pagetype Level 1 Hold CTRL whi…" at bounding box center [406, 175] width 644 height 348
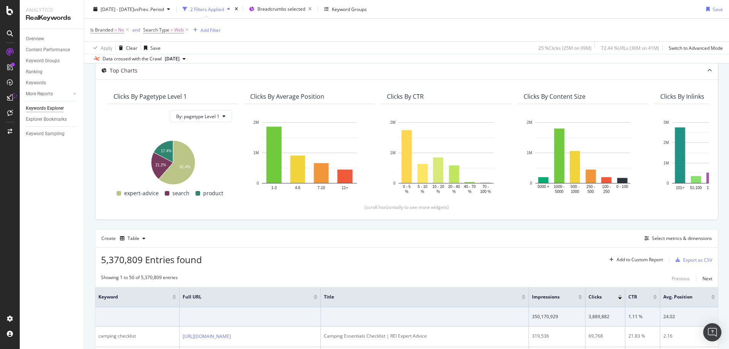
scroll to position [0, 0]
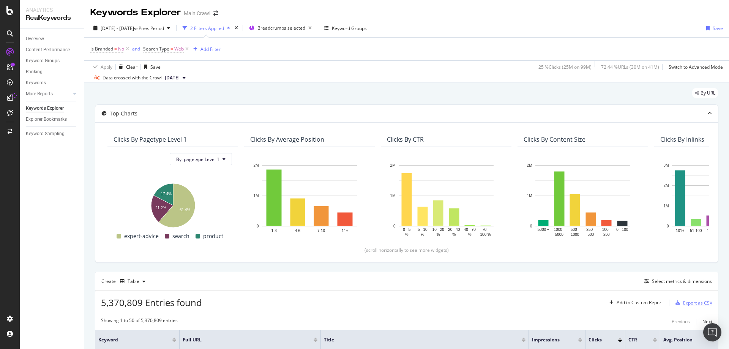
click at [683, 303] on div "Export as CSV" at bounding box center [697, 302] width 29 height 6
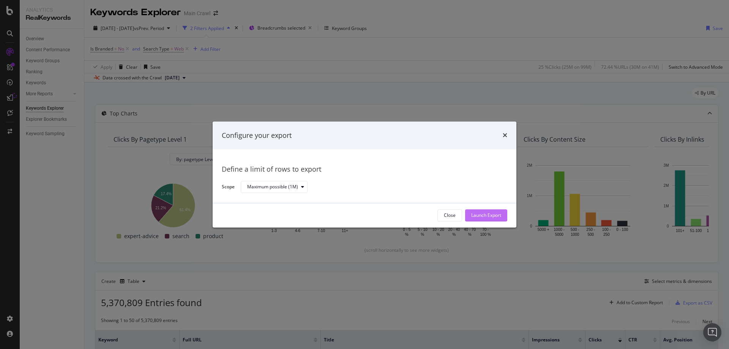
click at [485, 213] on div "Launch Export" at bounding box center [486, 215] width 30 height 6
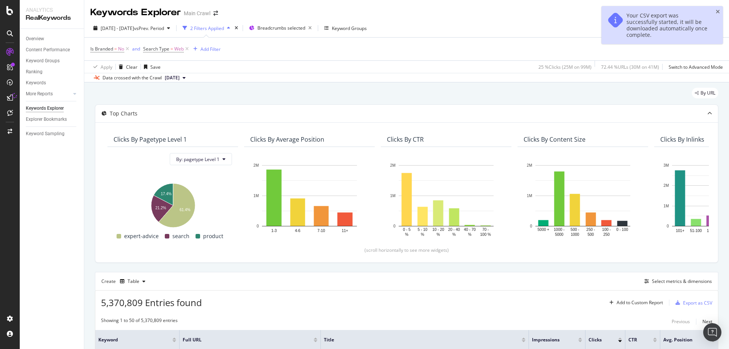
click at [507, 27] on div "2024 Jan. 1st - 2025 Jul. 31st vs Prev. Period 2 Filters Applied Breadcrumbs se…" at bounding box center [406, 29] width 644 height 15
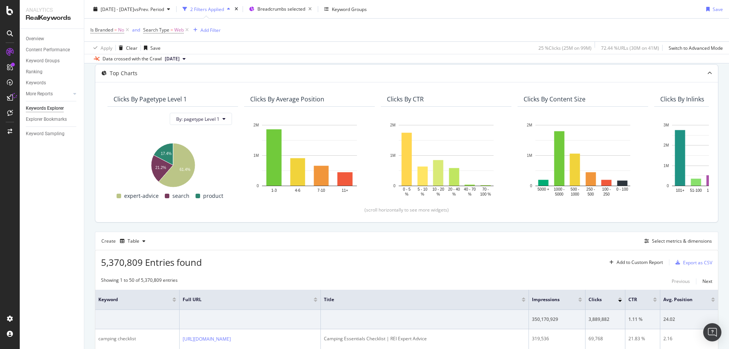
scroll to position [114, 0]
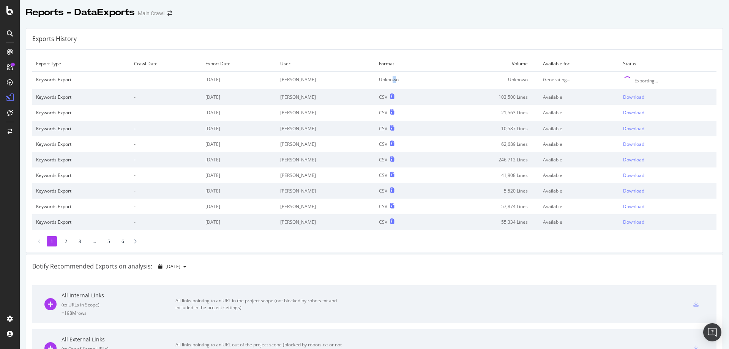
drag, startPoint x: 371, startPoint y: 84, endPoint x: 360, endPoint y: 83, distance: 11.1
click at [375, 83] on td "Unknown" at bounding box center [406, 81] width 63 height 18
click at [619, 90] on td "Download" at bounding box center [667, 97] width 97 height 16
click at [634, 81] on div "Exporting..." at bounding box center [646, 80] width 24 height 6
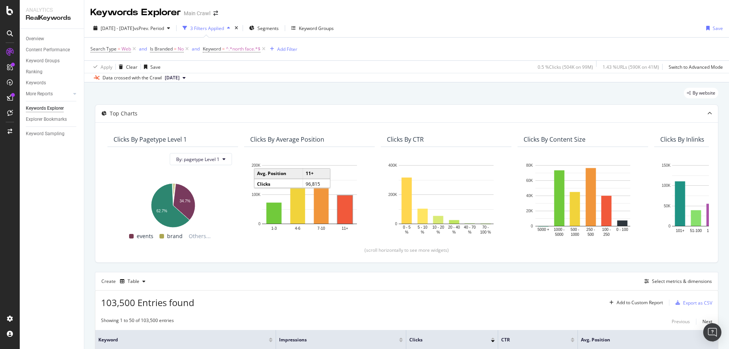
scroll to position [44, 0]
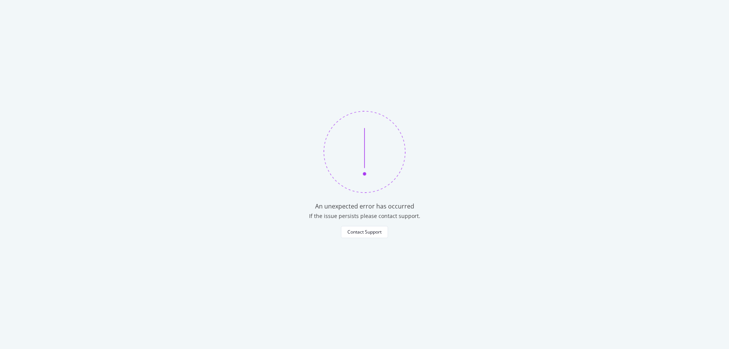
click at [525, 16] on div "An unexpected error has occurred If the issue persists please contact support. …" at bounding box center [364, 174] width 729 height 349
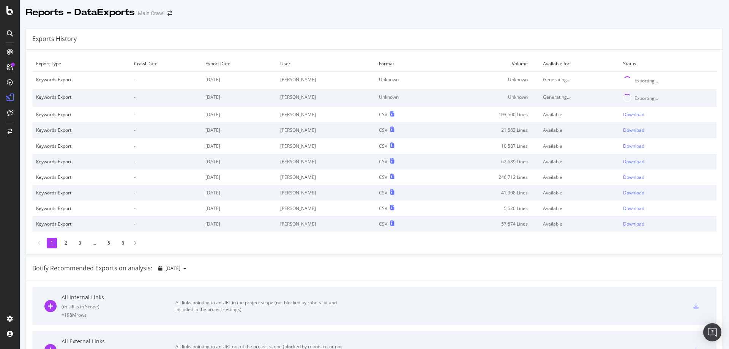
click at [634, 96] on div "Exporting..." at bounding box center [646, 98] width 24 height 6
click at [623, 98] on span at bounding box center [627, 98] width 8 height 8
drag, startPoint x: 640, startPoint y: 99, endPoint x: 310, endPoint y: 96, distance: 329.4
click at [310, 96] on td "[PERSON_NAME]" at bounding box center [325, 97] width 99 height 17
click at [348, 96] on td "[PERSON_NAME]" at bounding box center [325, 97] width 99 height 17
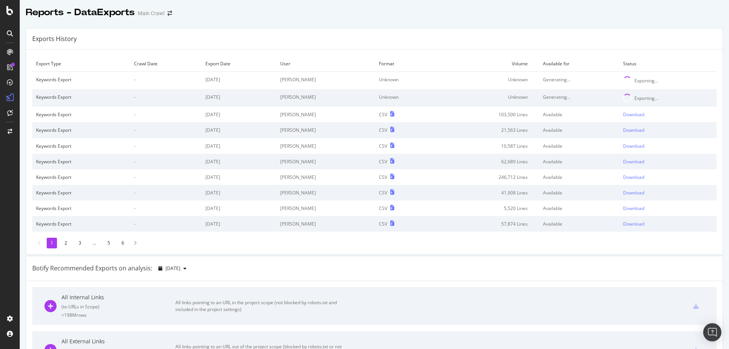
click at [375, 98] on td "Unknown" at bounding box center [406, 97] width 63 height 17
drag, startPoint x: 368, startPoint y: 98, endPoint x: 239, endPoint y: 102, distance: 129.8
click at [239, 102] on td "[DATE]" at bounding box center [238, 97] width 75 height 17
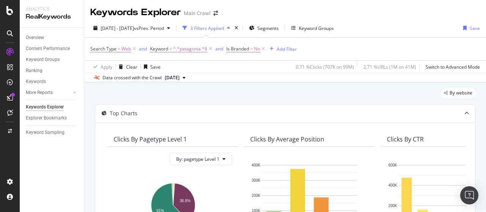
scroll to position [190, 0]
